Goal: Task Accomplishment & Management: Use online tool/utility

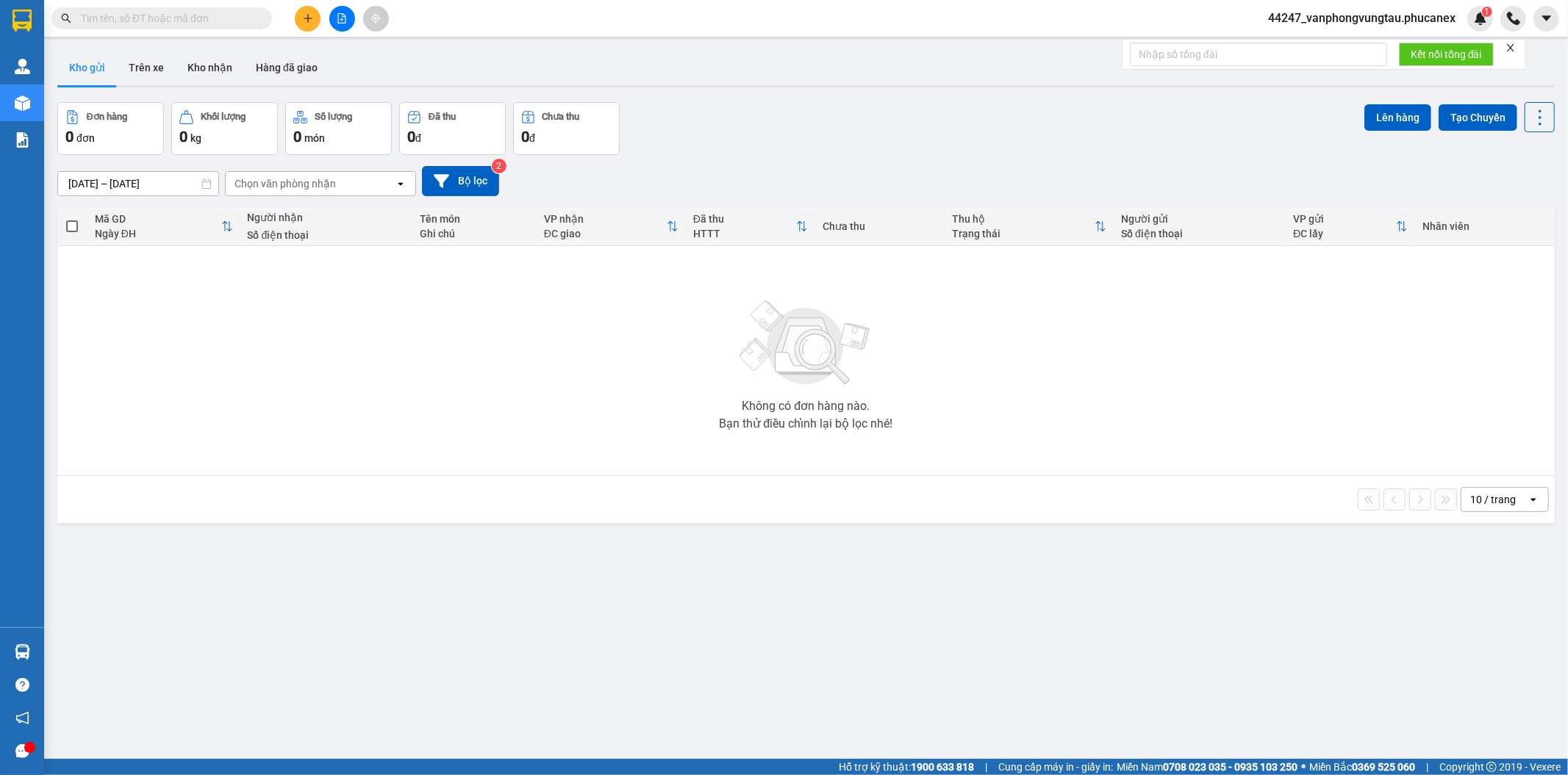
click at [334, 17] on button at bounding box center [342, 18] width 26 height 26
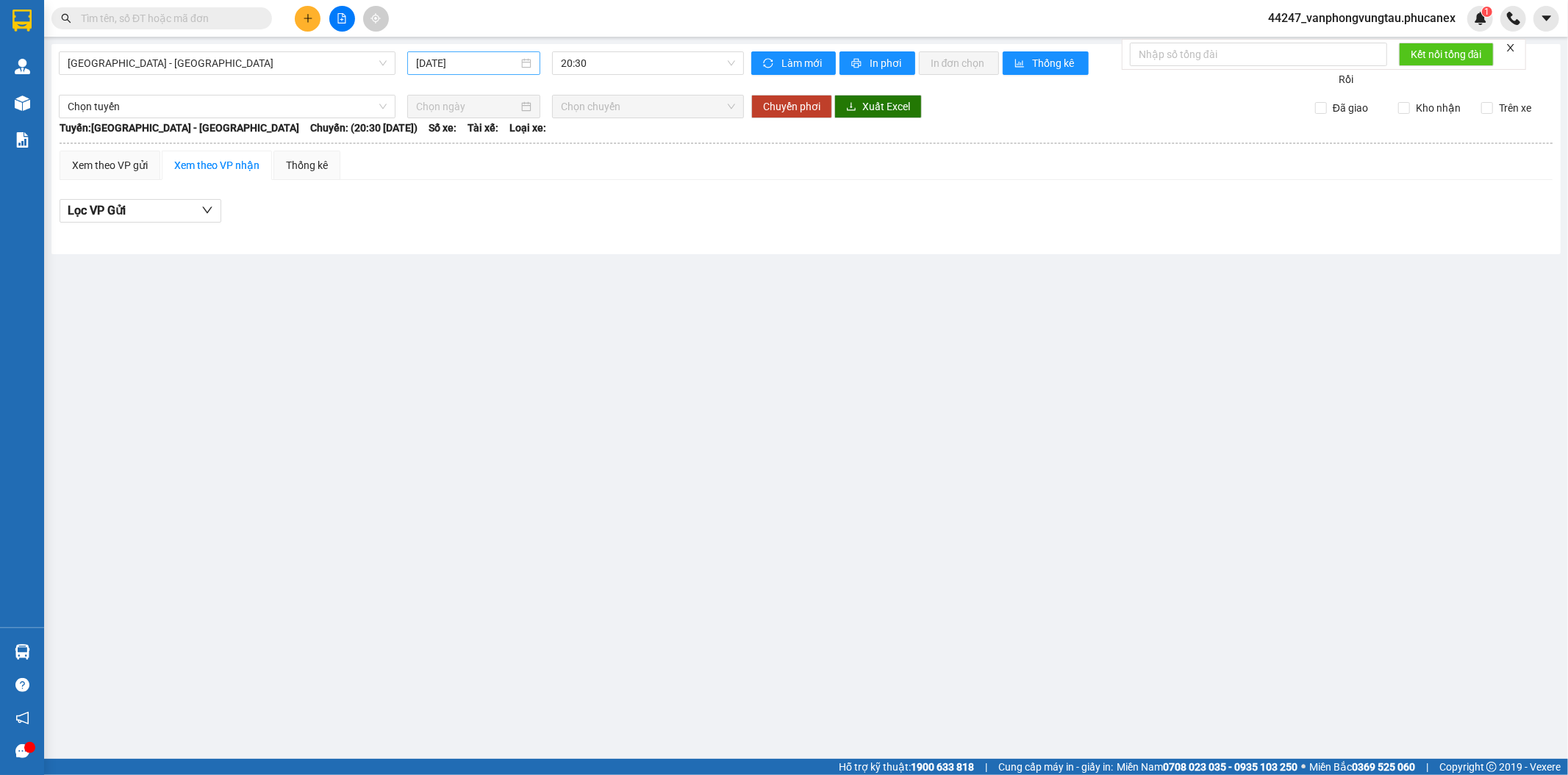
click at [451, 61] on input "[DATE]" at bounding box center [467, 64] width 103 height 17
click at [480, 187] on div "14" at bounding box center [481, 192] width 18 height 18
type input "[DATE]"
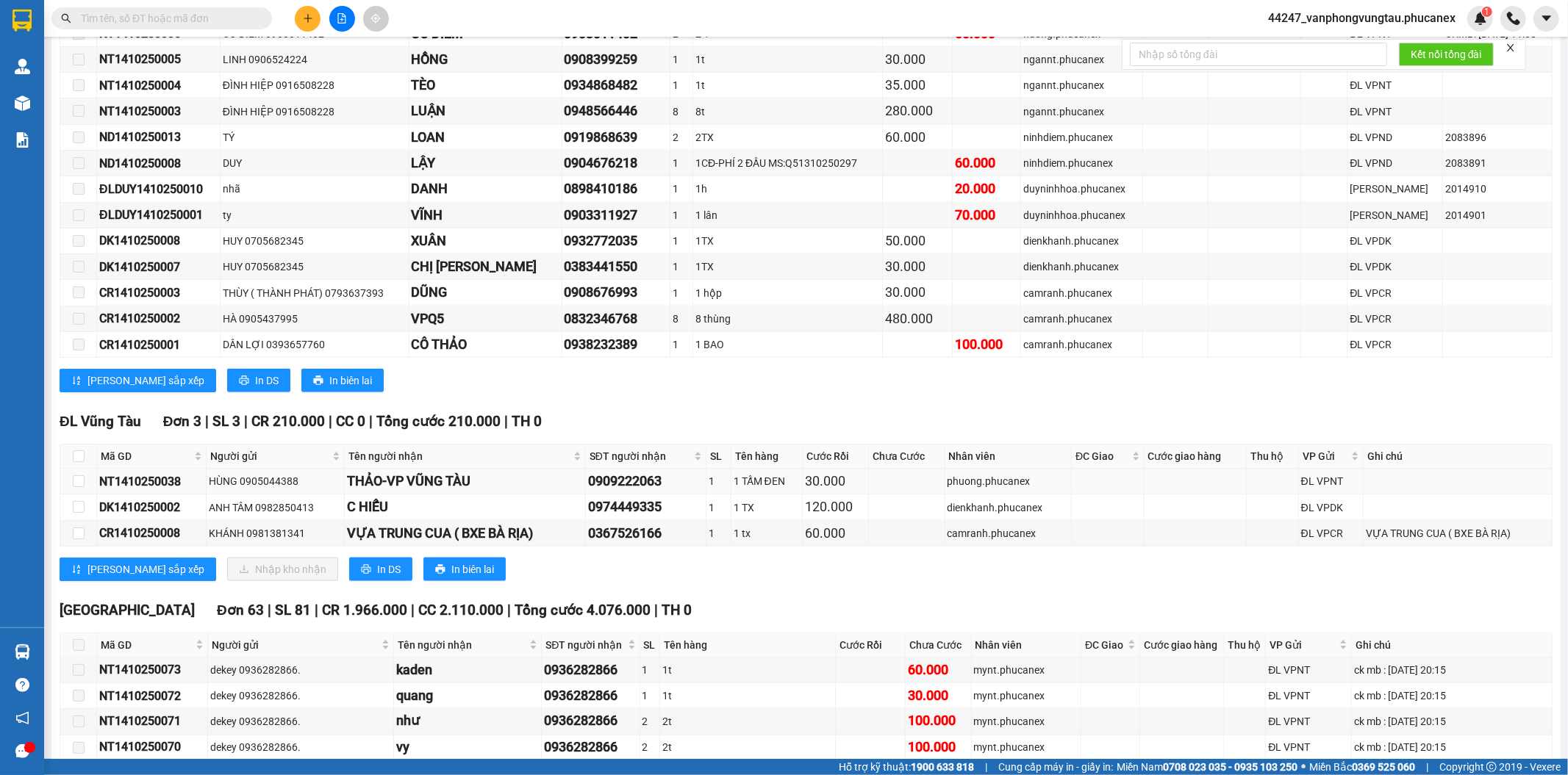
scroll to position [1633, 0]
